Goal: Download file/media

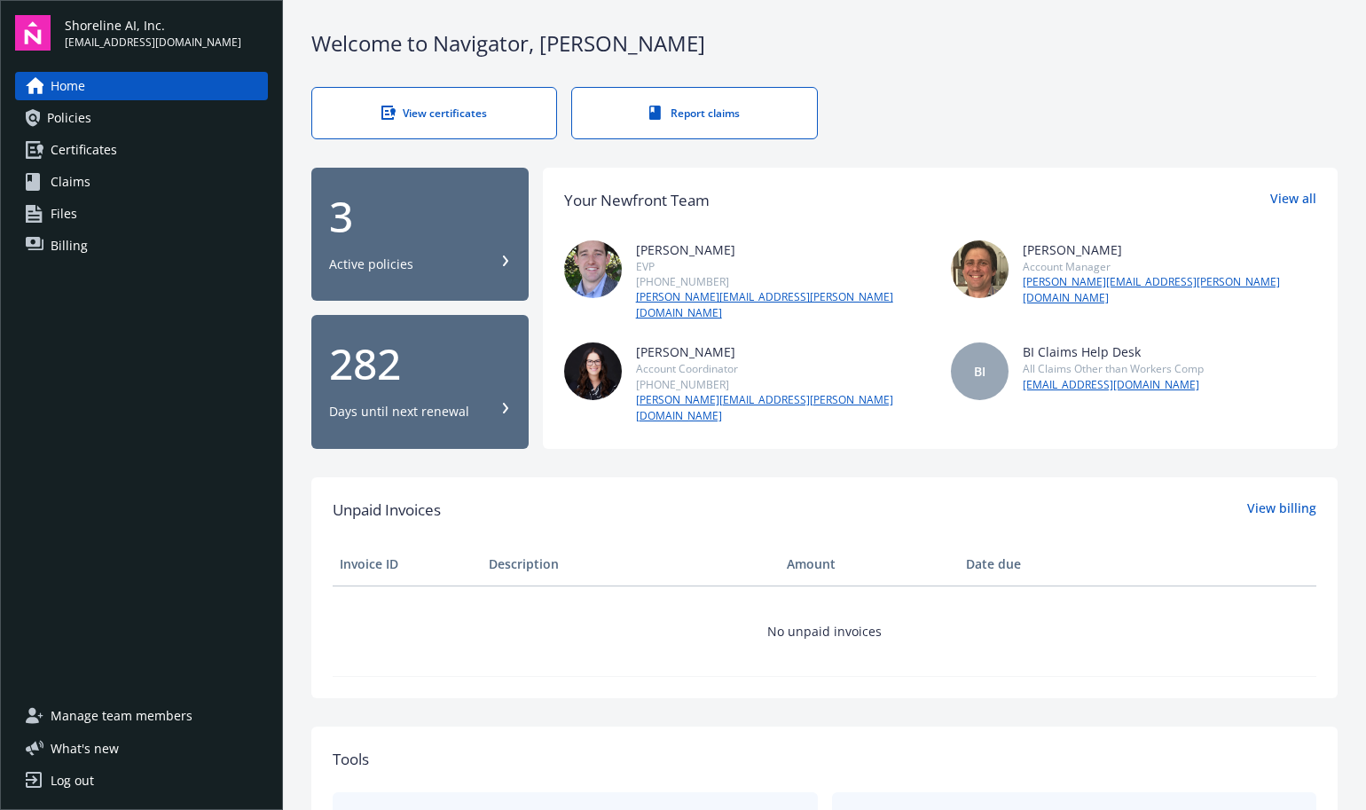
click at [96, 115] on link "Policies" at bounding box center [141, 118] width 253 height 28
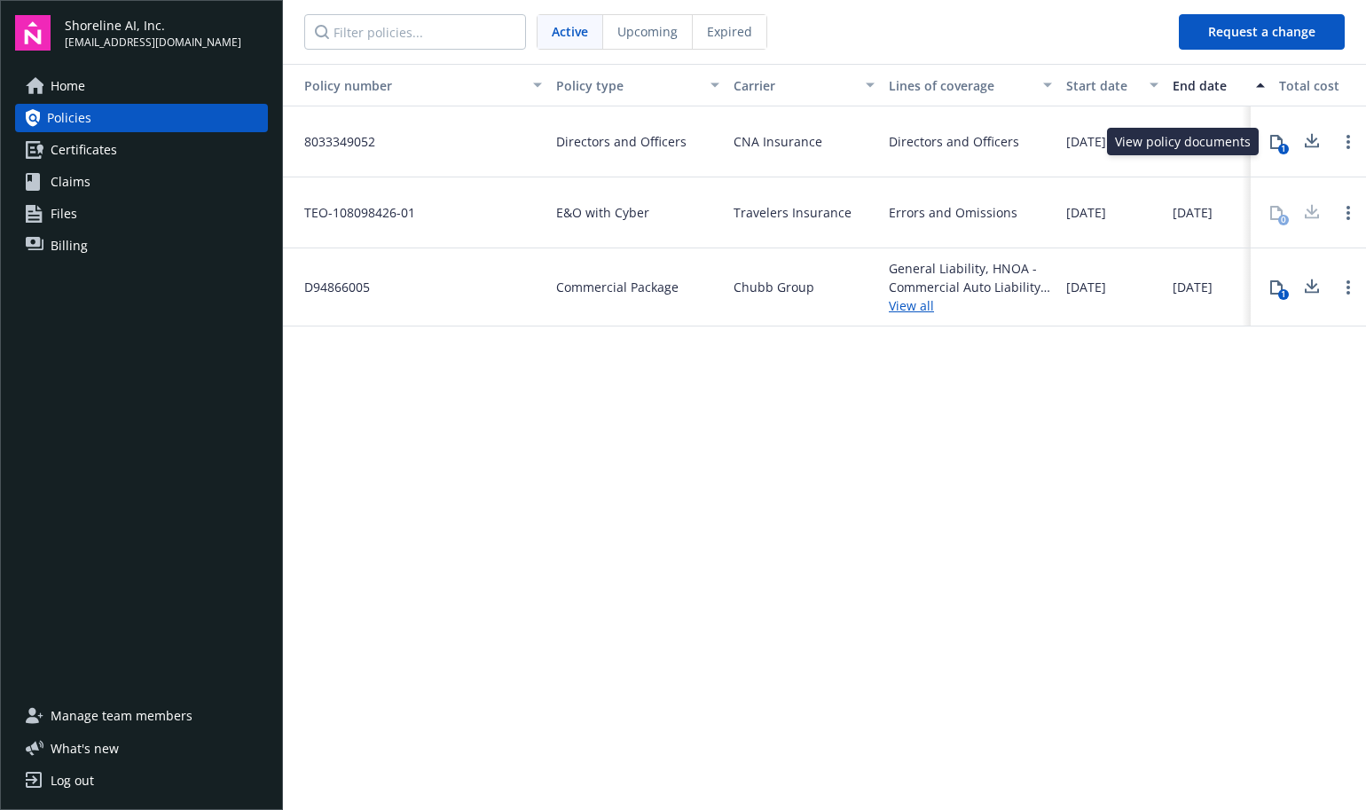
click at [1274, 143] on icon at bounding box center [1276, 142] width 14 height 14
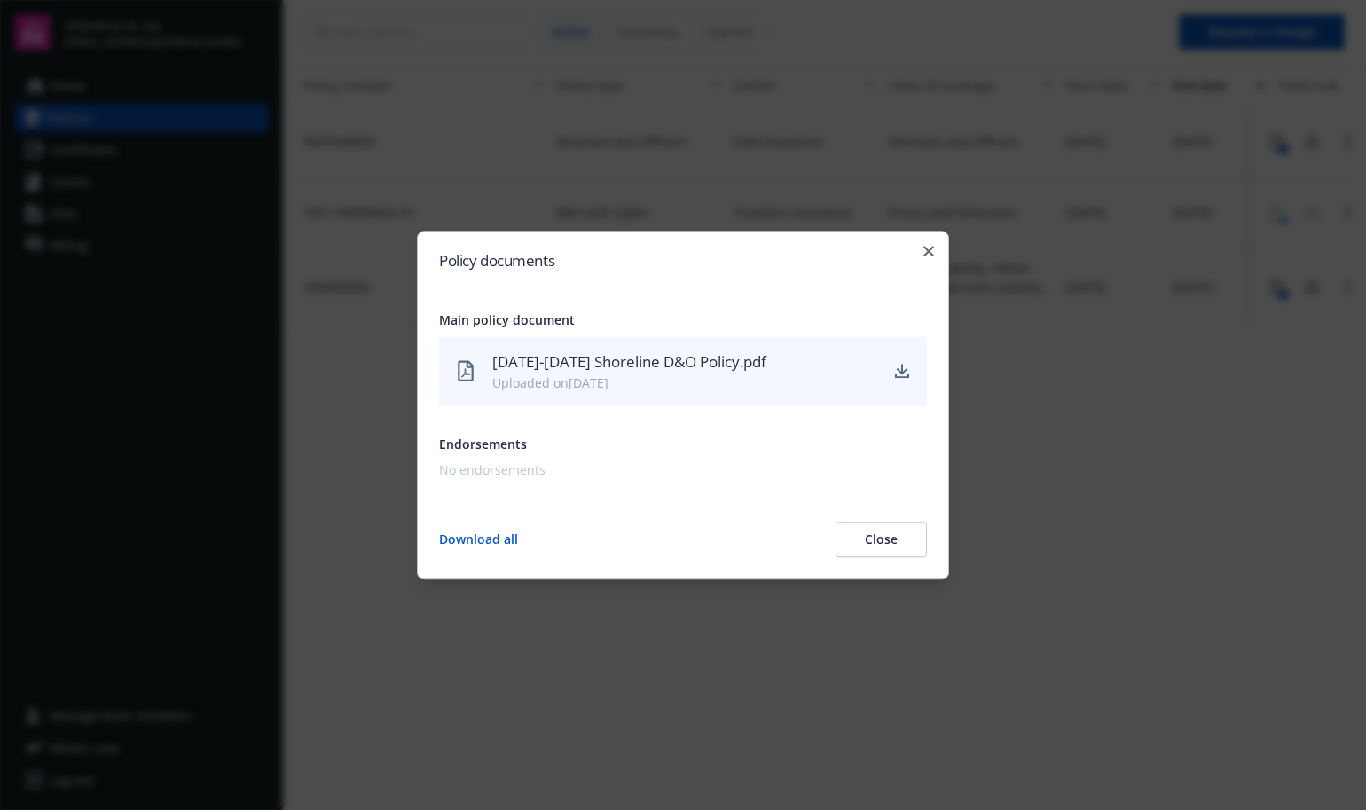
click at [765, 364] on div "[DATE]-[DATE] Shoreline D&O Policy.pdf" at bounding box center [684, 361] width 385 height 23
click at [909, 366] on link "download" at bounding box center [901, 371] width 21 height 21
